Goal: Task Accomplishment & Management: Manage account settings

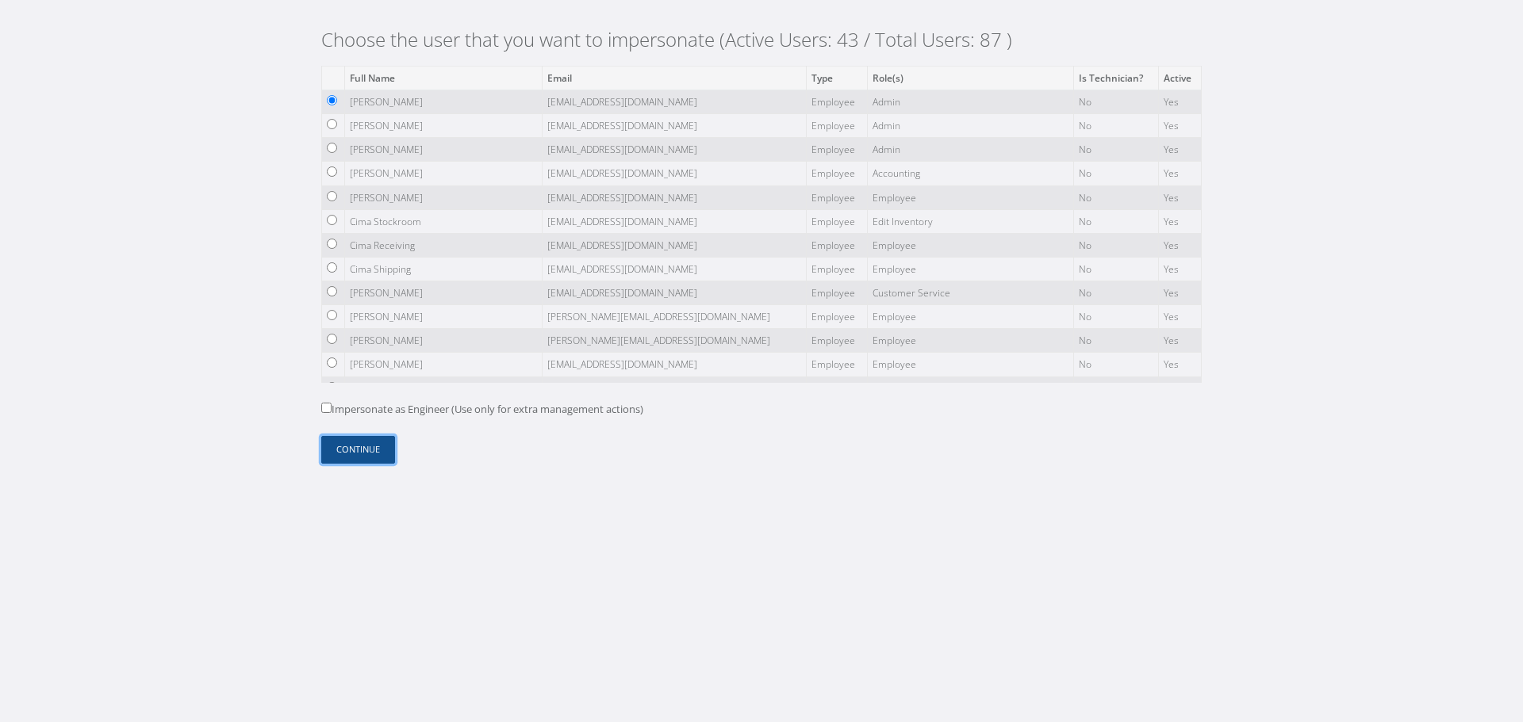
click at [356, 449] on button "Continue" at bounding box center [358, 450] width 74 height 28
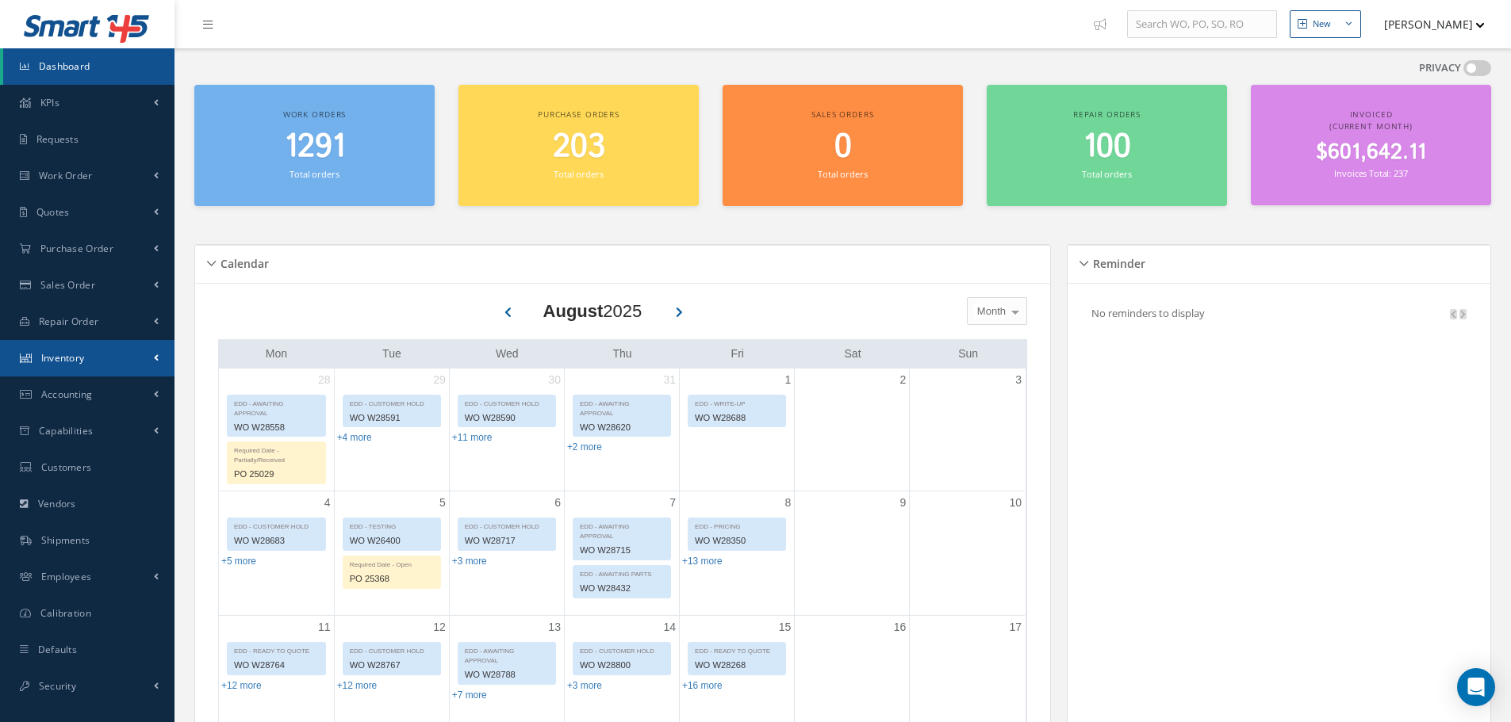
click at [144, 354] on link "Inventory" at bounding box center [87, 358] width 174 height 36
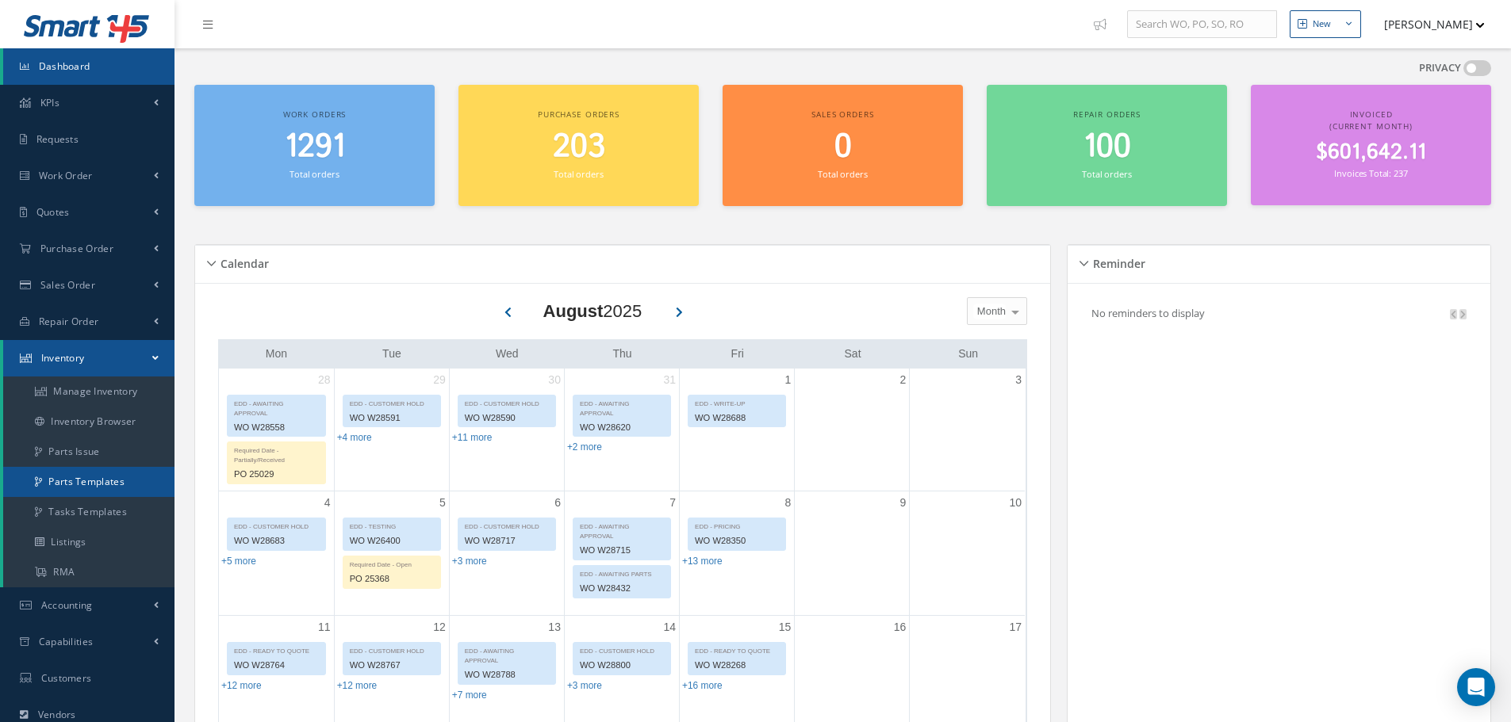
click at [119, 491] on link "Parts Templates" at bounding box center [88, 482] width 171 height 30
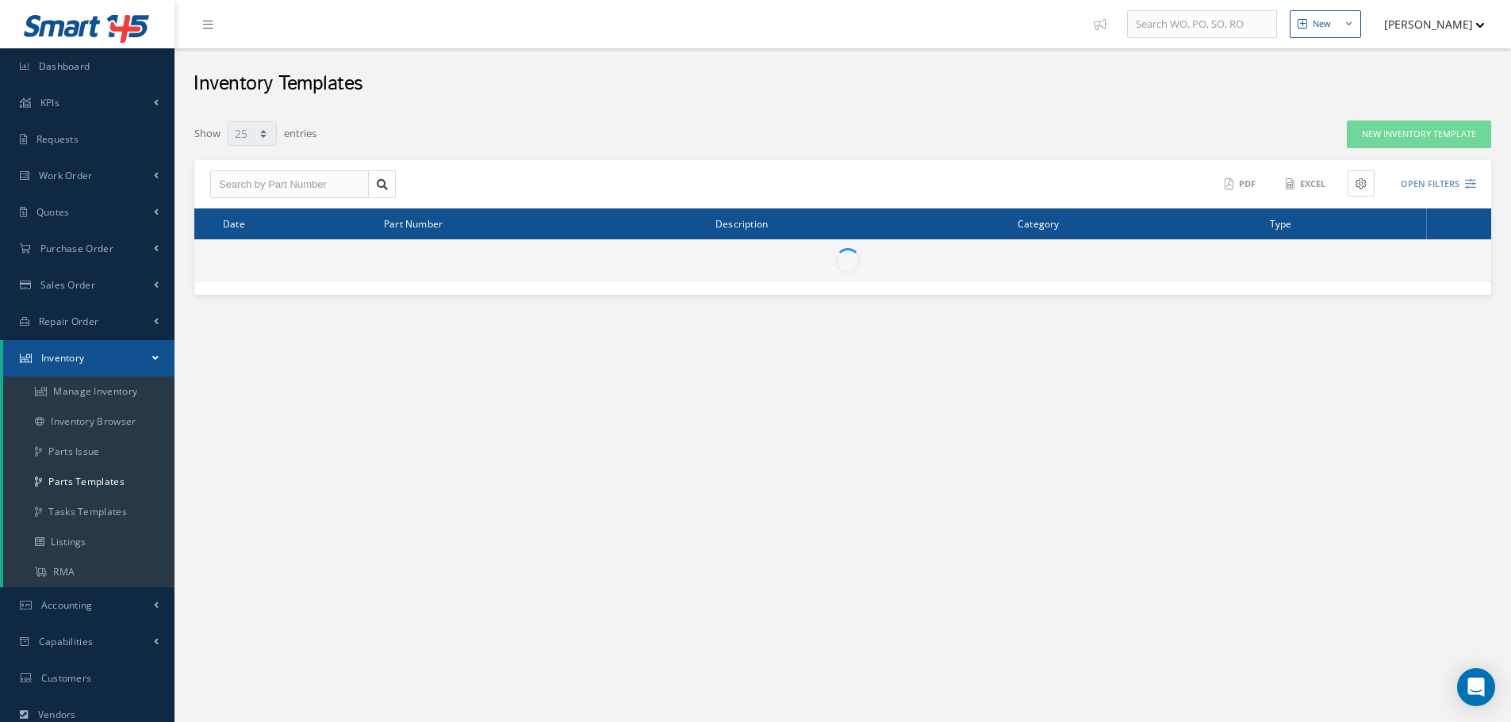
select select "25"
click at [247, 179] on input "text" at bounding box center [289, 184] width 159 height 29
paste input "801000"
click at [288, 216] on span "801000-X OH KIT" at bounding box center [256, 212] width 75 height 11
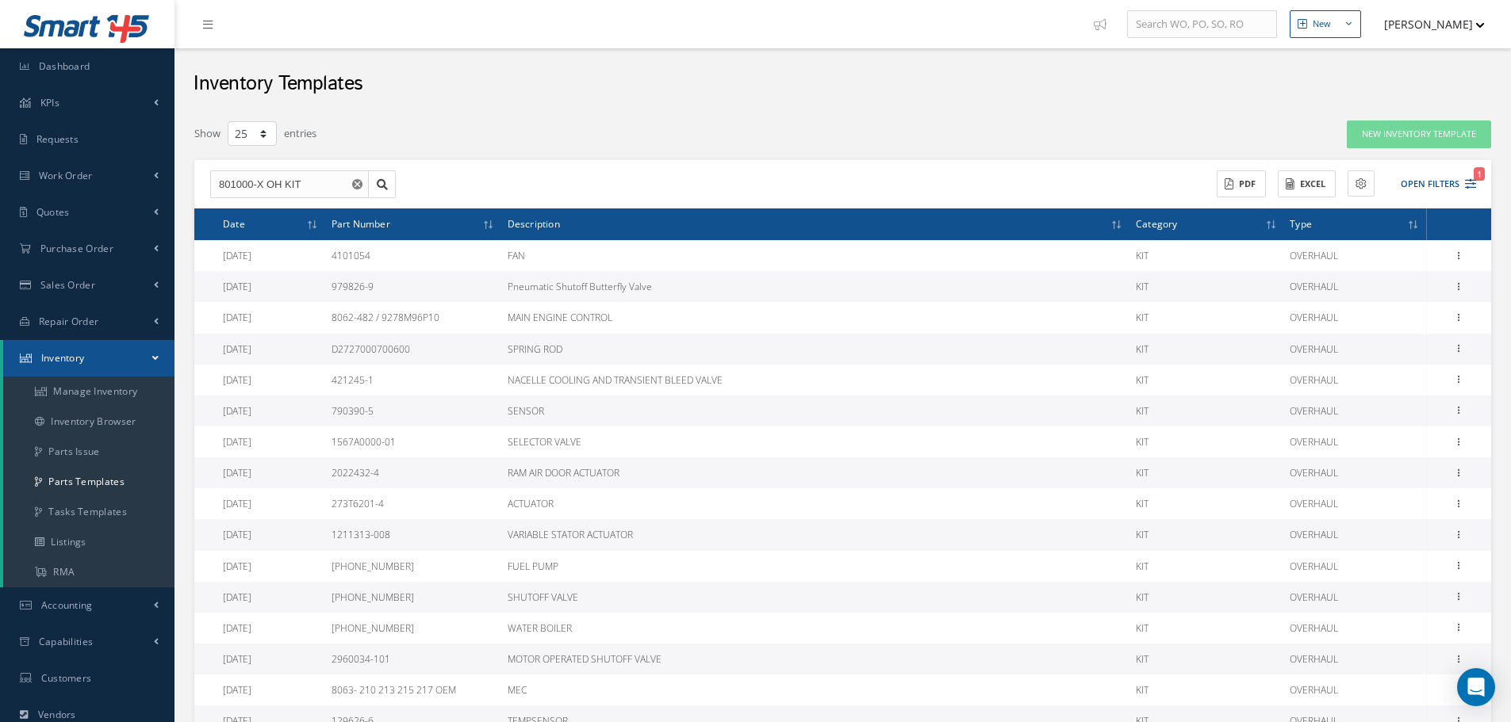
click at [626, 141] on div "Show 10 25 50 100 entries" at bounding box center [567, 134] width 770 height 29
click at [328, 176] on input "801000-X OH KIT" at bounding box center [289, 184] width 159 height 29
type input "801000"
click at [393, 187] on link at bounding box center [382, 184] width 28 height 29
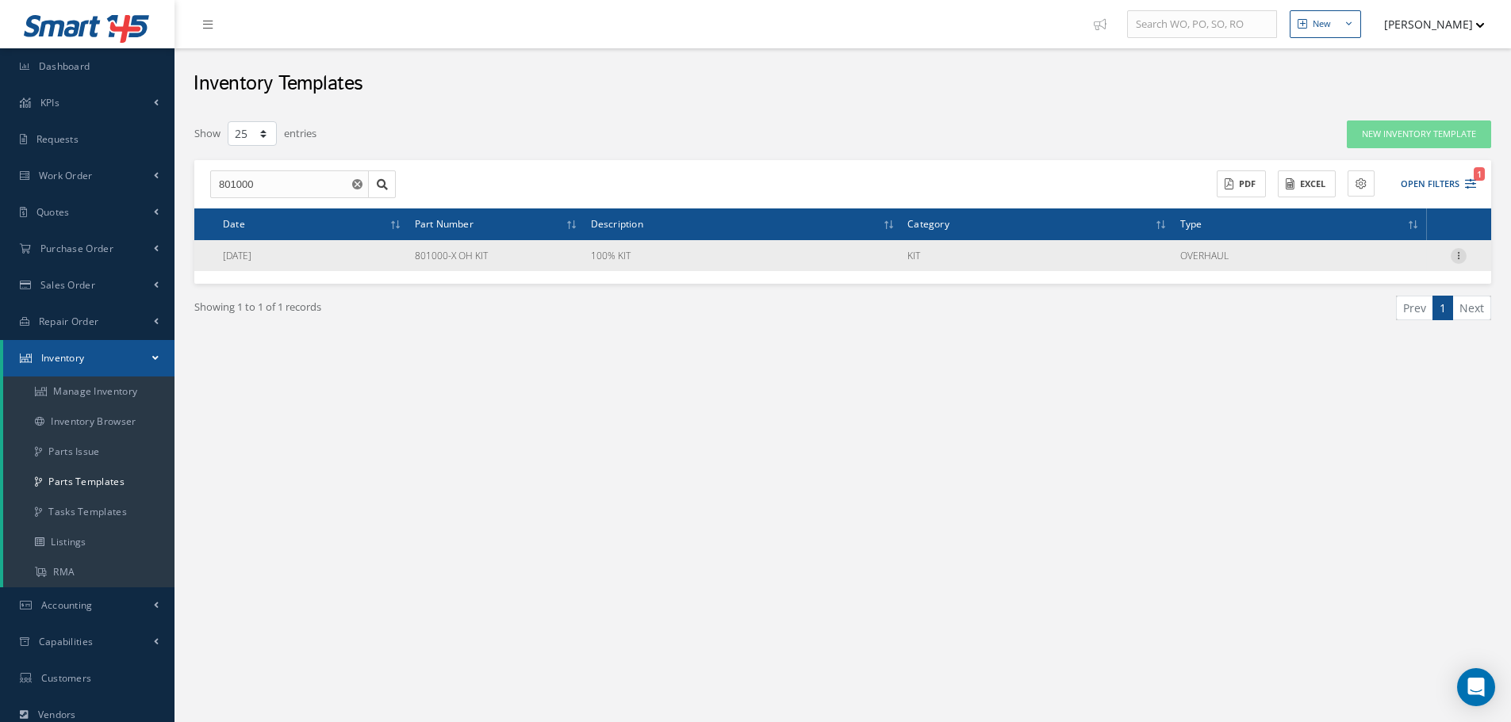
click at [1462, 253] on icon at bounding box center [1458, 254] width 16 height 13
click at [1428, 259] on link "Edit" at bounding box center [1385, 266] width 125 height 21
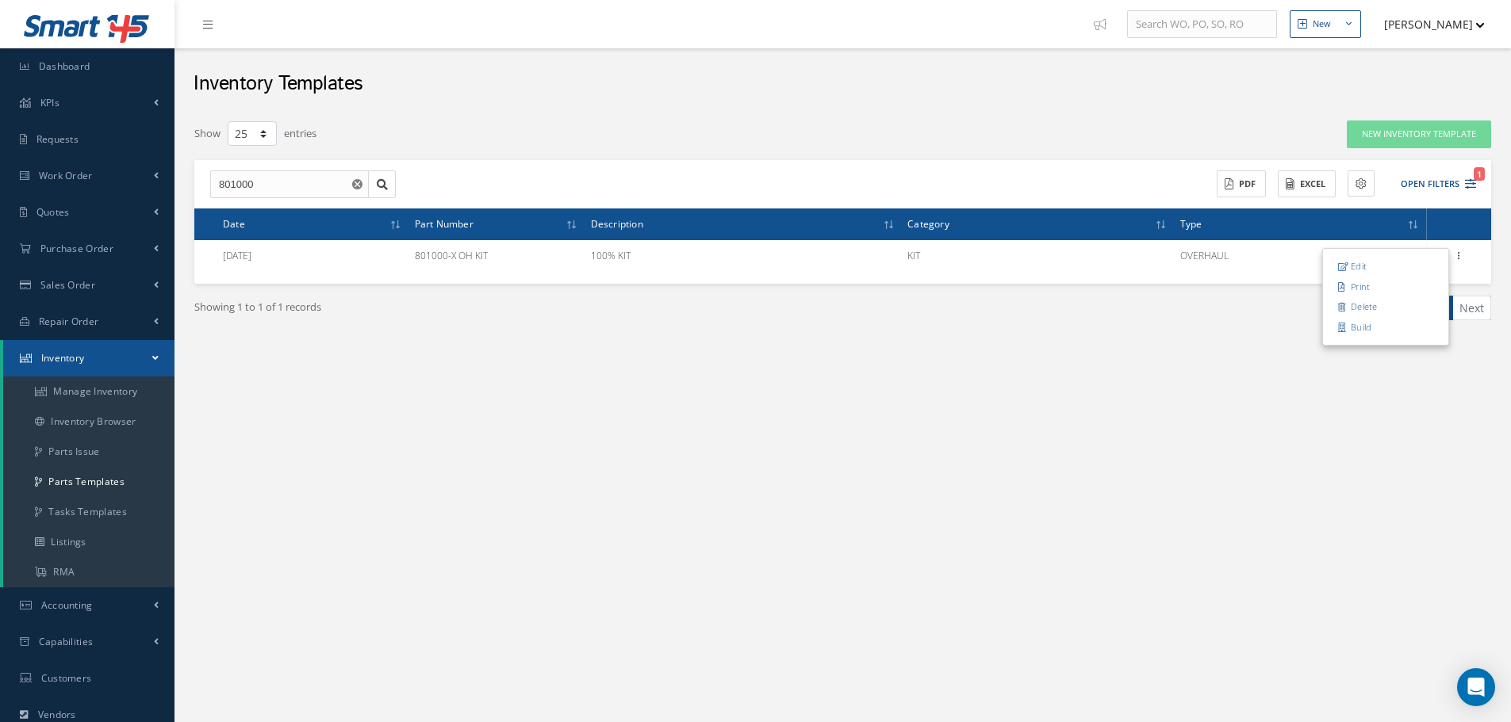
type input "801000-X OH KIT"
type input "100% KIT"
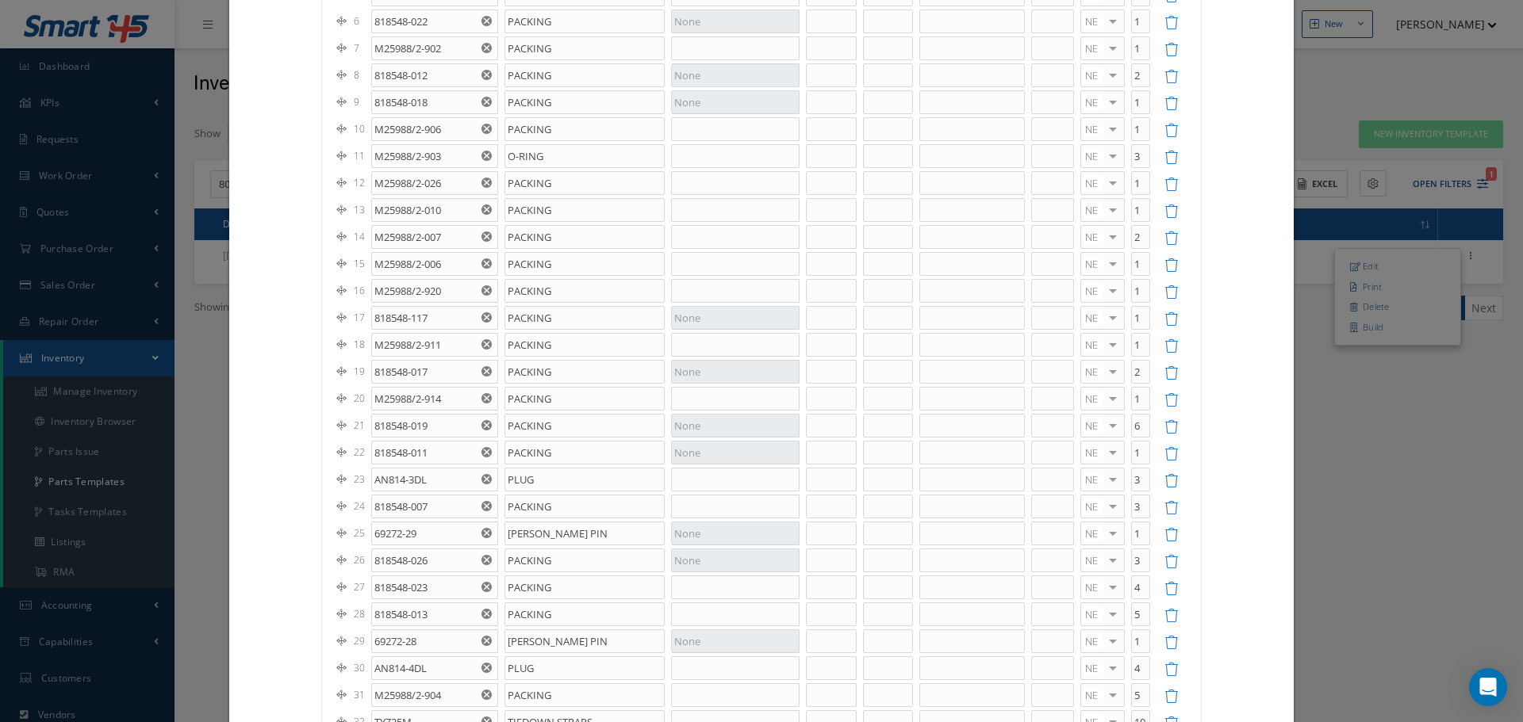
scroll to position [79, 0]
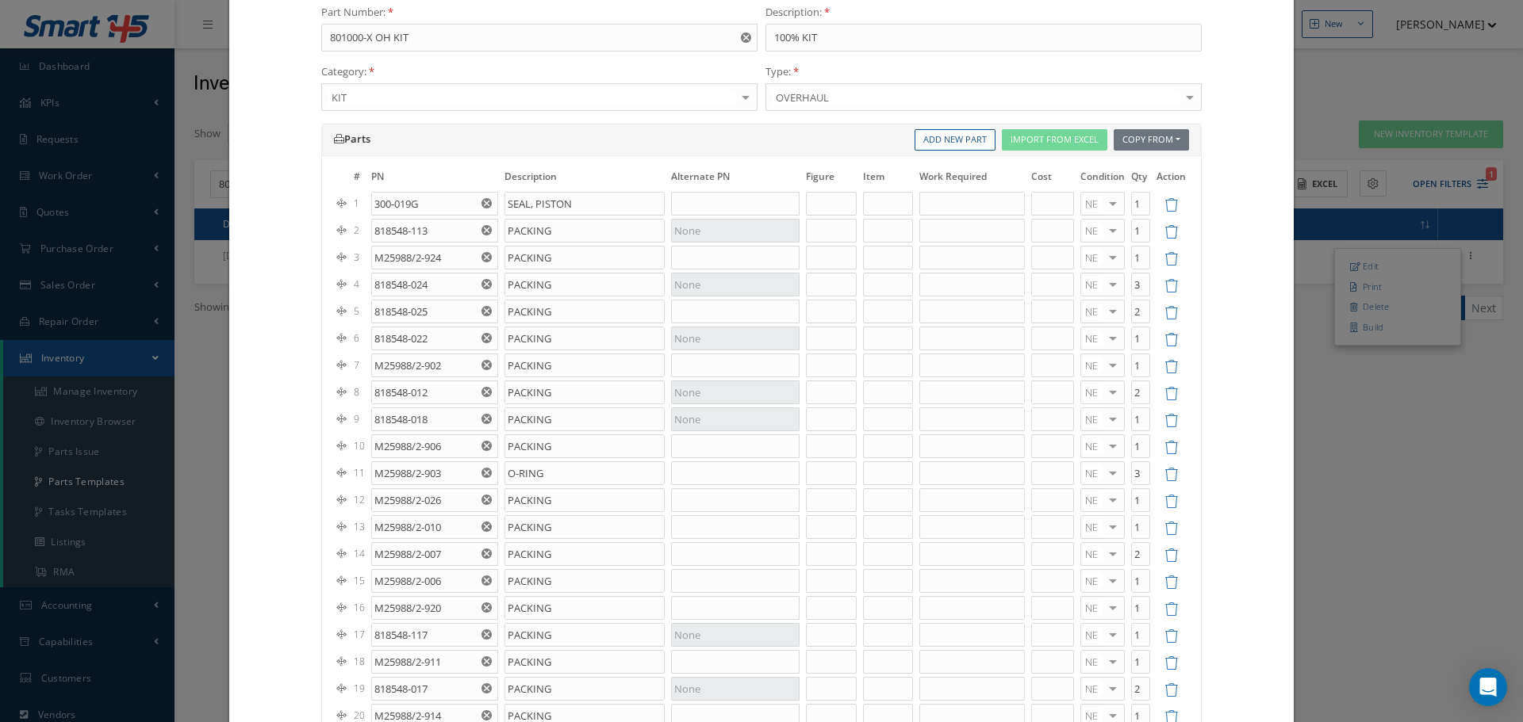
click at [715, 131] on div "Parts" at bounding box center [541, 139] width 439 height 21
click at [711, 192] on input "text" at bounding box center [735, 204] width 128 height 24
click at [782, 166] on div "# PN Description Alternate PN Figure Item Work Required Cost Condition Qty Acti…" at bounding box center [761, 718] width 879 height 1125
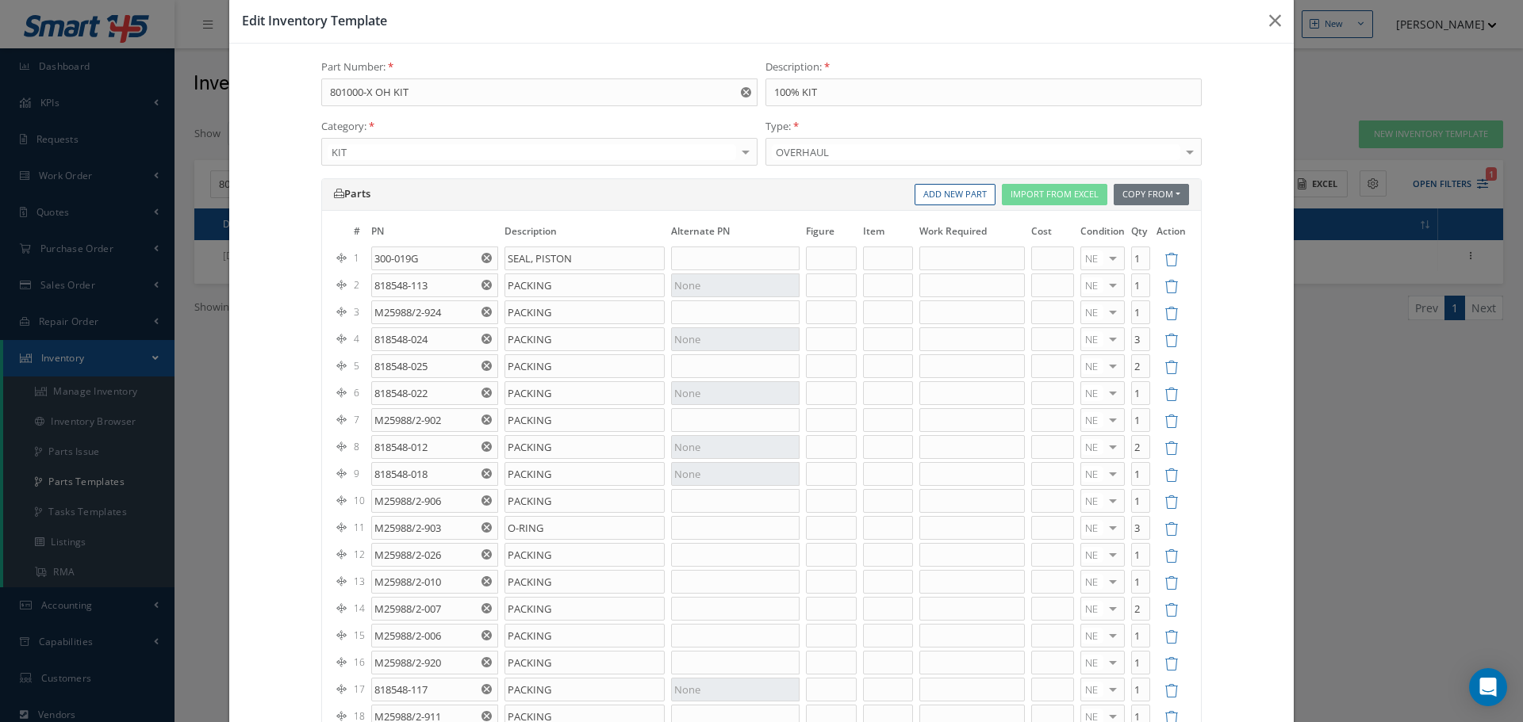
scroll to position [0, 0]
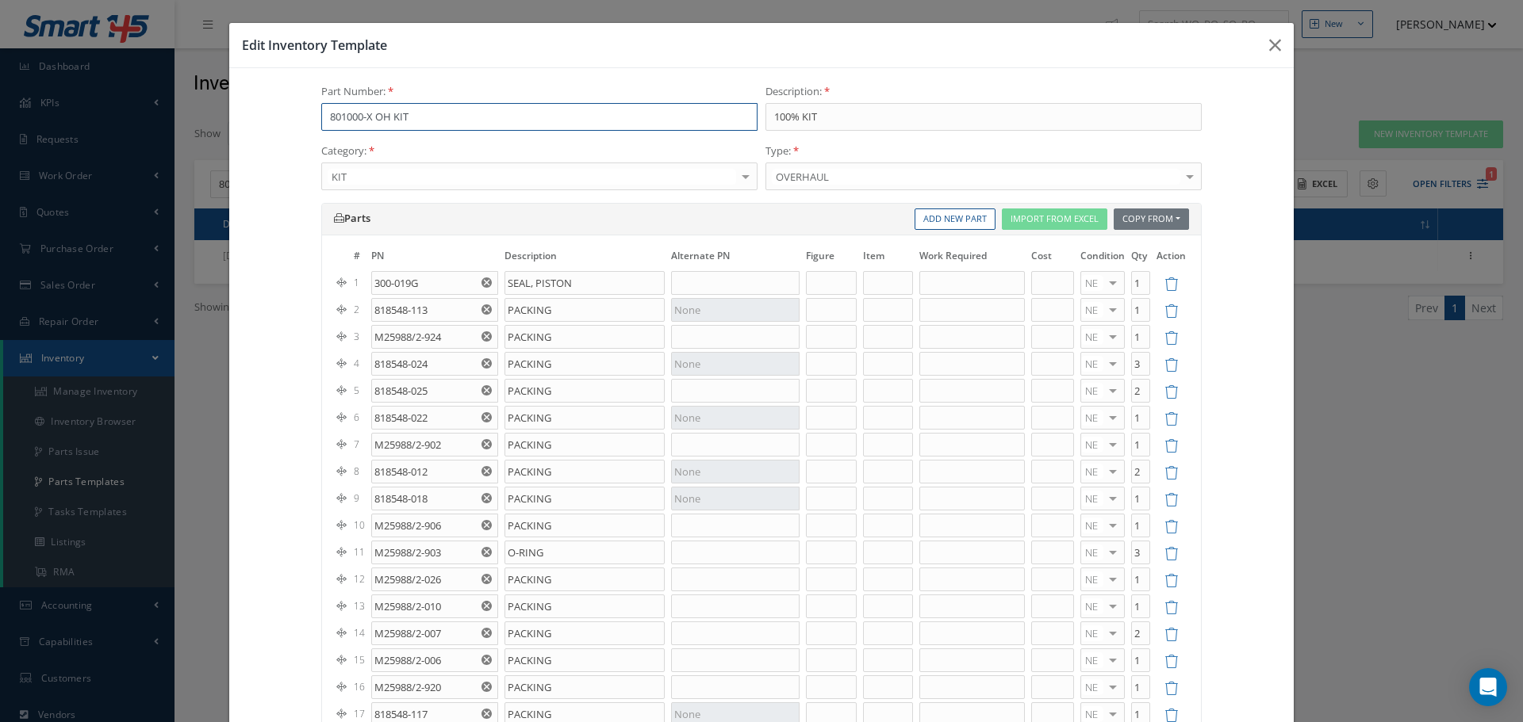
drag, startPoint x: 441, startPoint y: 119, endPoint x: 316, endPoint y: 119, distance: 125.3
click at [321, 119] on input "801000-X OH KIT" at bounding box center [539, 117] width 436 height 29
